Goal: Navigation & Orientation: Find specific page/section

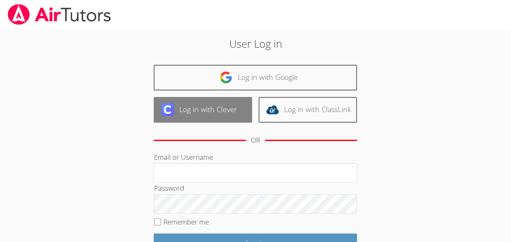
click at [172, 110] on img at bounding box center [167, 109] width 13 height 13
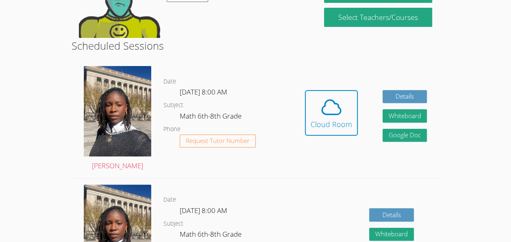
scroll to position [122, 0]
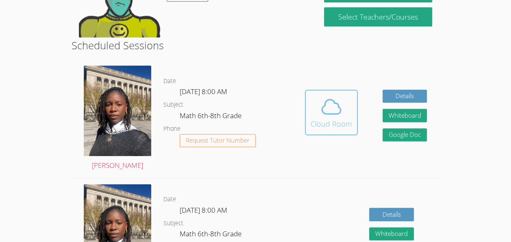
click at [318, 109] on span at bounding box center [331, 106] width 41 height 23
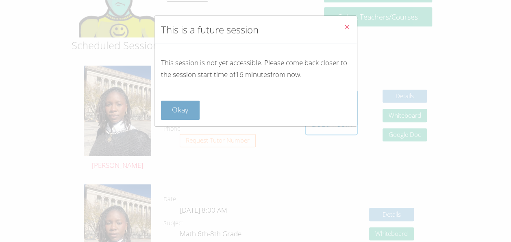
click at [183, 109] on button "Okay" at bounding box center [180, 109] width 39 height 19
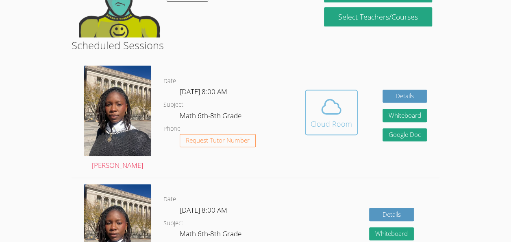
click at [329, 111] on icon at bounding box center [331, 106] width 23 height 23
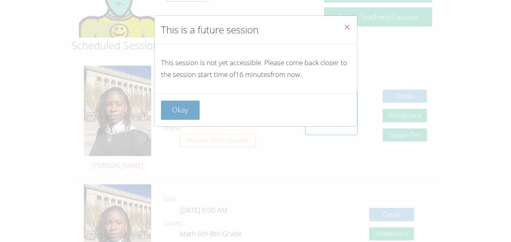
click at [185, 112] on button "Okay" at bounding box center [180, 109] width 39 height 19
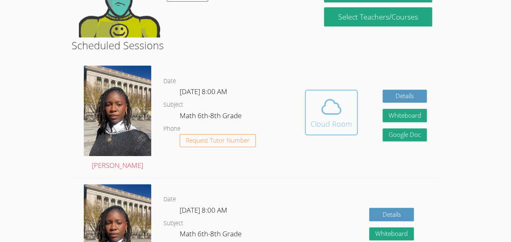
click at [332, 103] on icon at bounding box center [331, 106] width 23 height 23
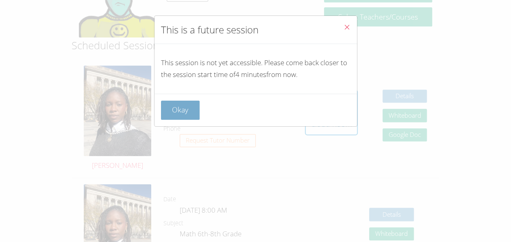
click at [187, 113] on button "Okay" at bounding box center [180, 109] width 39 height 19
